Goal: Task Accomplishment & Management: Use online tool/utility

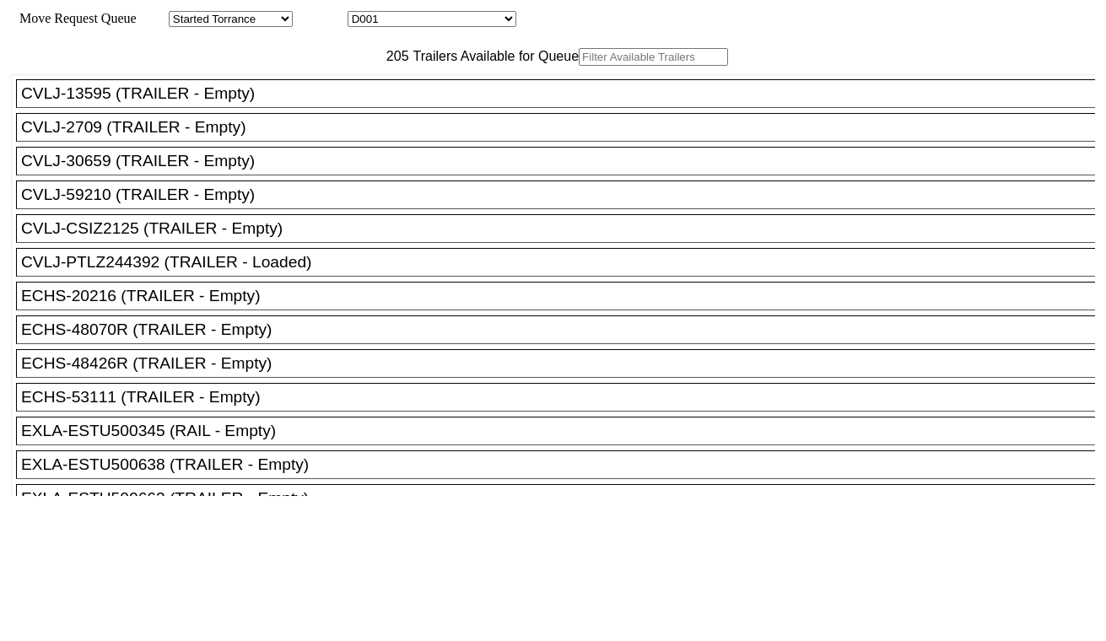
click at [439, 20] on select "D001 D002 D003 D004 D005 D006 D007 D008 D009 D010 D011 D012 D013 D014 D015 D016…" at bounding box center [432, 19] width 169 height 16
select select "3254"
click at [363, 14] on select "D001 D002 D003 D004 D005 D006 D007 D008 D009 D010 D011 D012 D013 D014 D015 D016…" at bounding box center [432, 19] width 169 height 16
click at [579, 66] on input "text" at bounding box center [653, 57] width 149 height 18
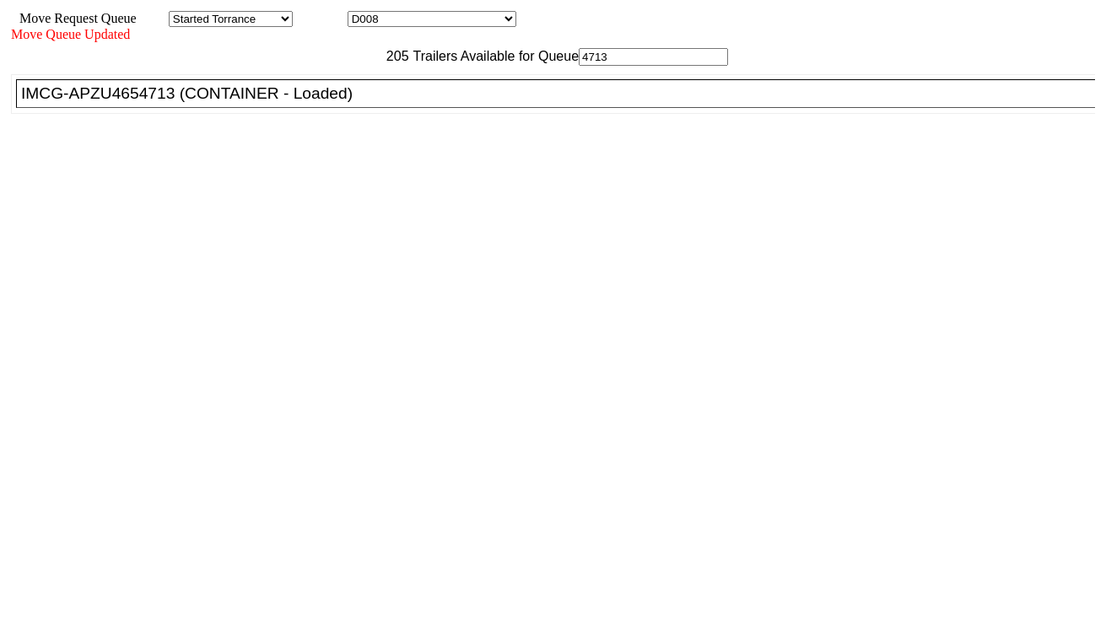
type input "4713"
click at [352, 103] on div "IMCG-APZU4654713 (CONTAINER - Loaded)" at bounding box center [563, 93] width 1084 height 19
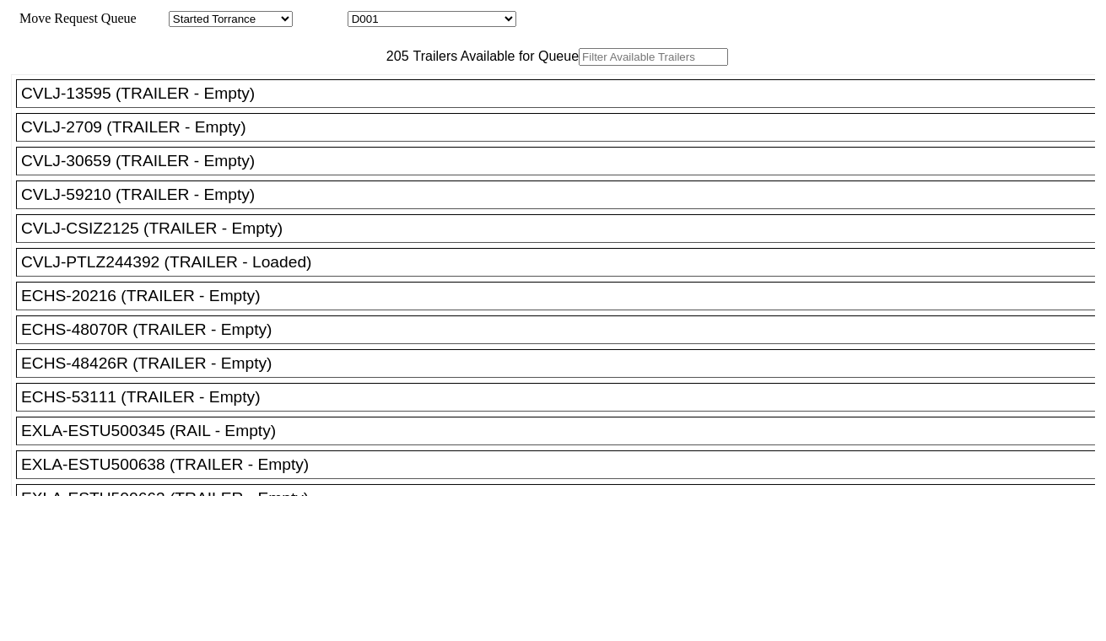
click at [415, 11] on div "Move Request Queue Area Started Torrance Lost Torrance Appt Torrance Bobtail B1…" at bounding box center [553, 19] width 1084 height 16
click at [415, 14] on select "D001 D002 D003 D004 D005 D006 D007 D008 D009 D010 D011 D012 D013 D014 D015 D016…" at bounding box center [432, 19] width 169 height 16
select select "3255"
click at [363, 14] on select "D001 D002 D003 D004 D005 D006 D007 D008 D009 D010 D011 D012 D013 D014 D015 D016…" at bounding box center [432, 19] width 169 height 16
drag, startPoint x: 360, startPoint y: 105, endPoint x: 358, endPoint y: 93, distance: 12.8
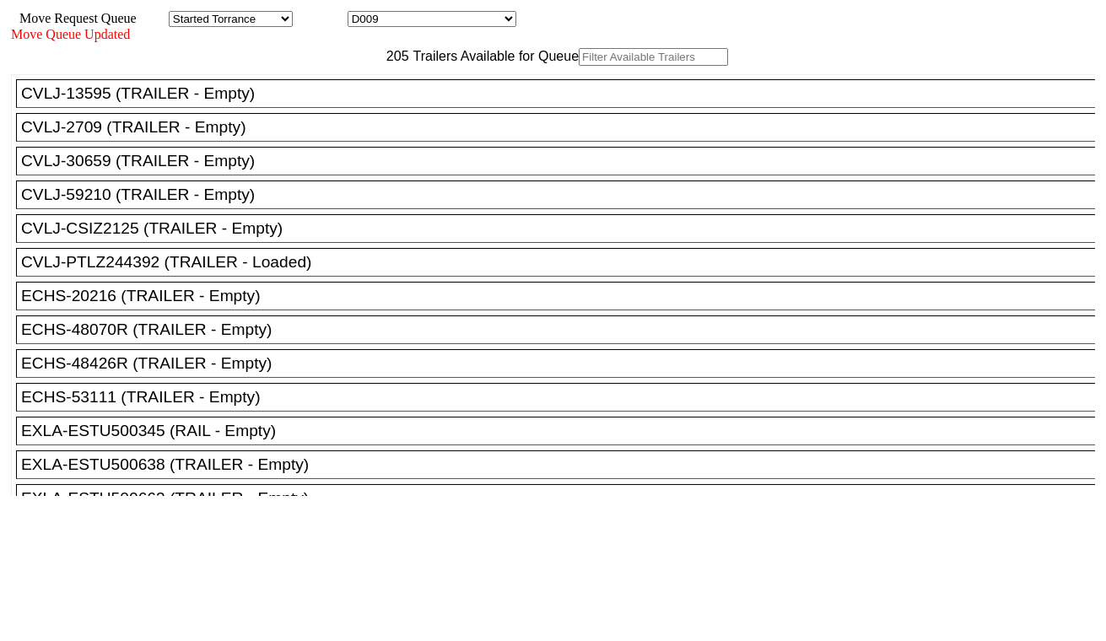
click at [579, 66] on input "text" at bounding box center [653, 57] width 149 height 18
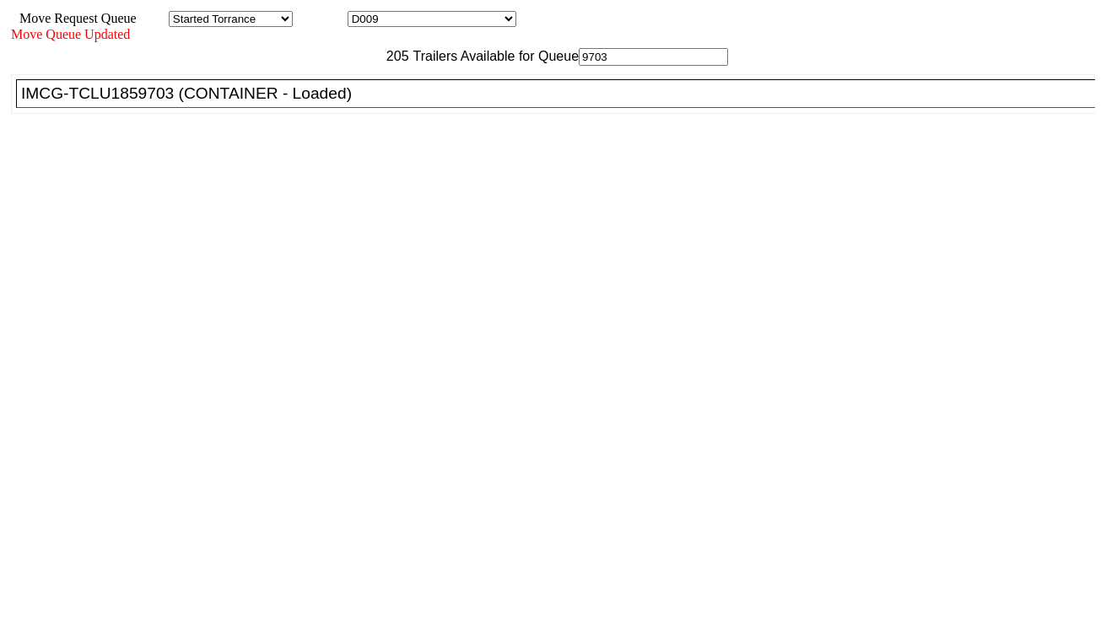
type input "9703"
click at [359, 103] on div "IMCG-TCLU1859703 (CONTAINER - Loaded)" at bounding box center [563, 93] width 1084 height 19
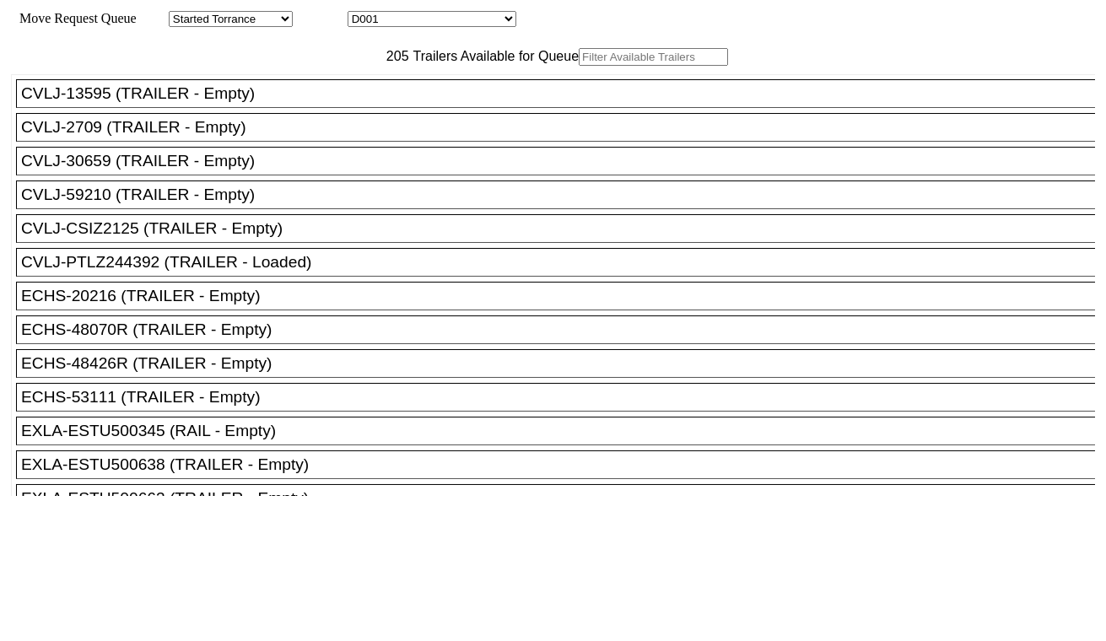
click at [484, 25] on select "D001 D002 D003 D004 D005 D006 D007 D008 D009 D010 D011 D012 D013 D014 D015 D016…" at bounding box center [432, 19] width 169 height 16
select select "3258"
click at [363, 14] on select "D001 D002 D003 D004 D005 D006 D007 D008 D009 D010 D011 D012 D013 D014 D015 D016…" at bounding box center [432, 19] width 169 height 16
click at [579, 66] on input "text" at bounding box center [653, 57] width 149 height 18
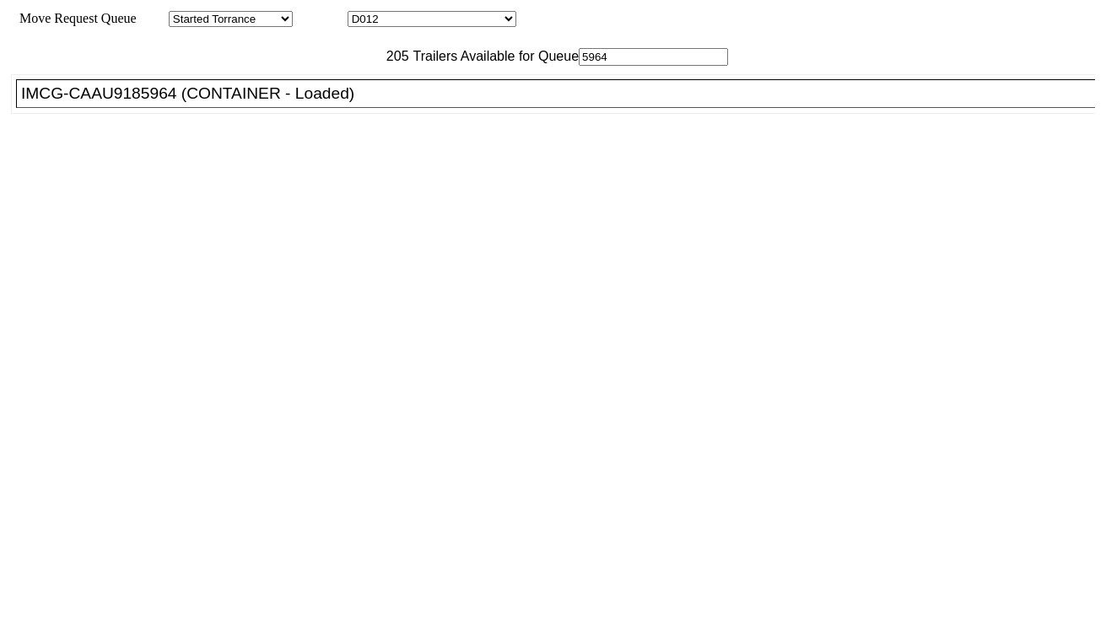
type input "5964"
click at [343, 103] on div "IMCG-CAAU9185964 (CONTAINER - Loaded)" at bounding box center [563, 93] width 1084 height 19
